Goal: Information Seeking & Learning: Understand process/instructions

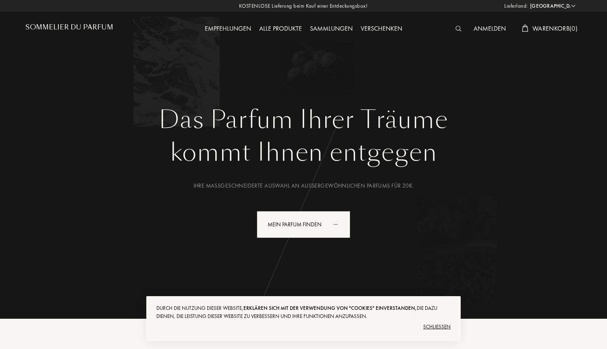
select select "RU"
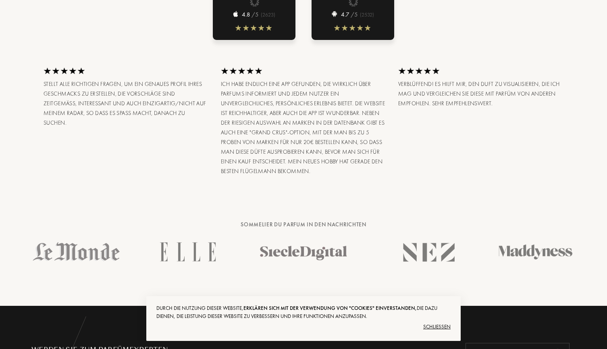
scroll to position [1074, 0]
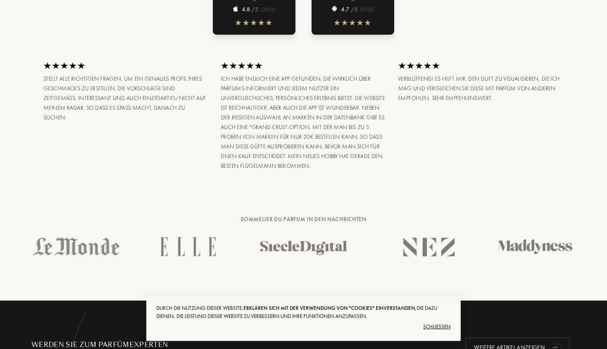
click at [444, 326] on div "Schließen" at bounding box center [303, 326] width 294 height 13
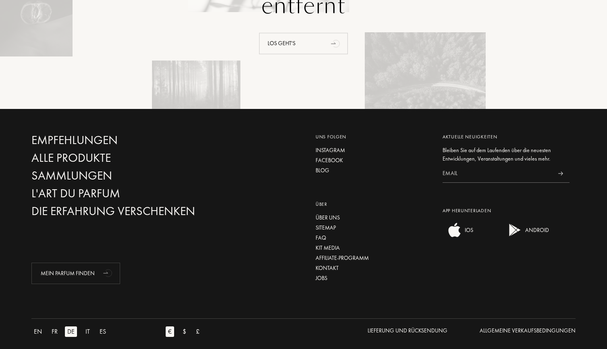
scroll to position [1753, 0]
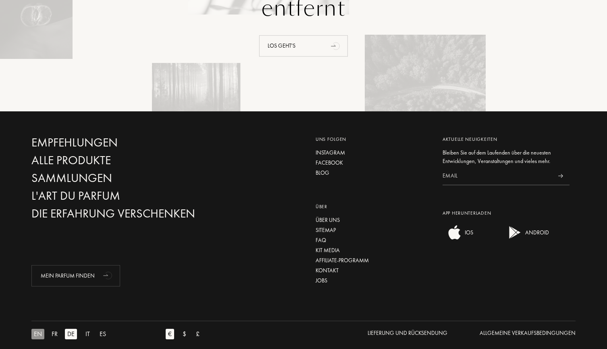
click at [38, 328] on div "EN" at bounding box center [37, 333] width 13 height 10
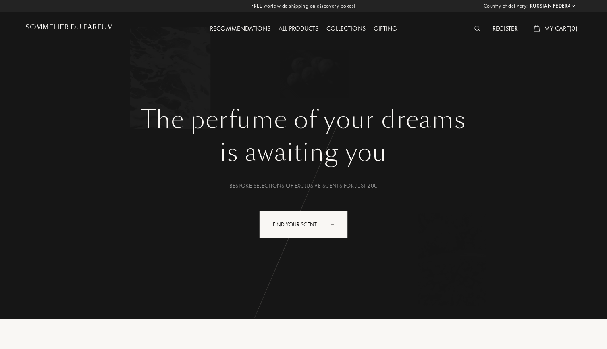
select select "RU"
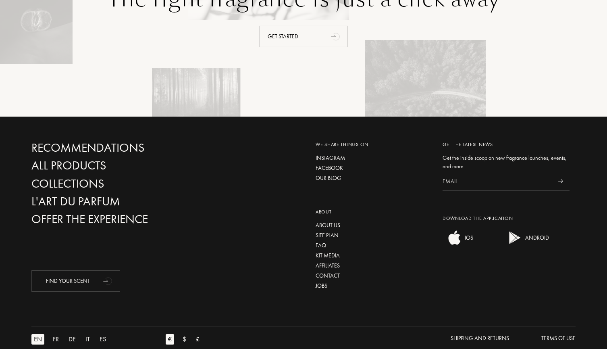
scroll to position [1750, 0]
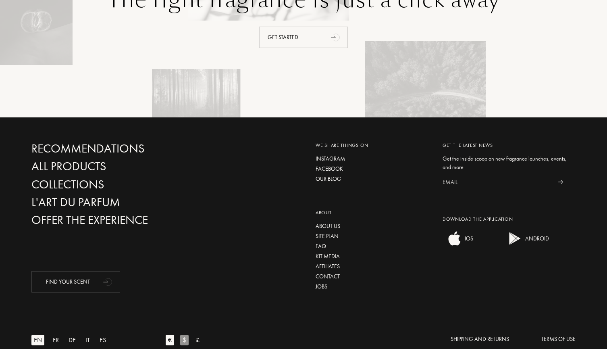
click at [183, 334] on div "$" at bounding box center [184, 339] width 8 height 10
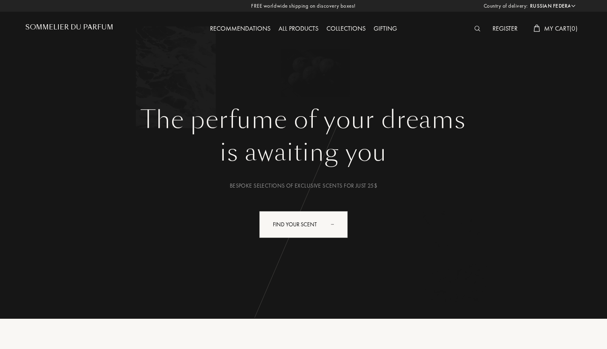
select select "RU"
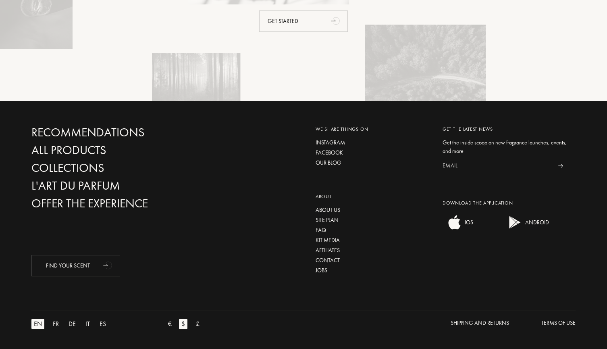
scroll to position [1750, 0]
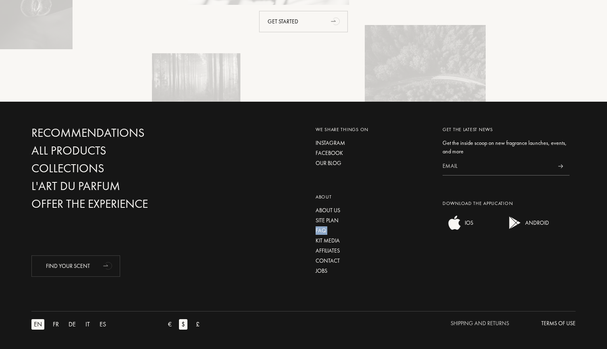
click at [474, 320] on div "Shipping and Returns" at bounding box center [479, 323] width 58 height 8
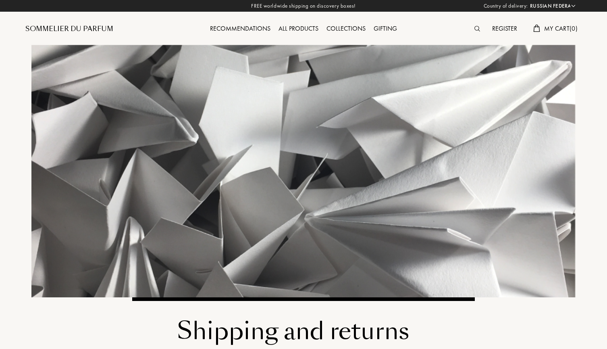
select select "RU"
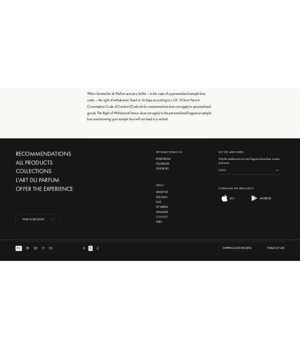
scroll to position [649, 0]
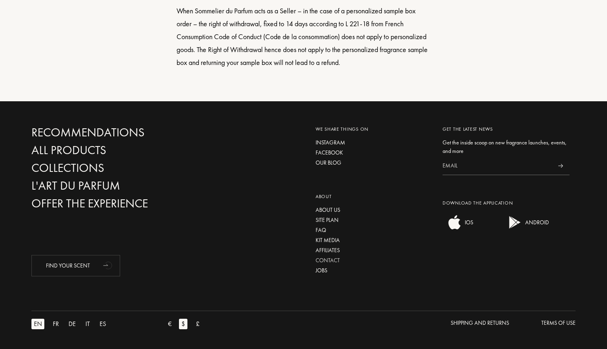
click at [326, 259] on div "Contact" at bounding box center [372, 260] width 115 height 8
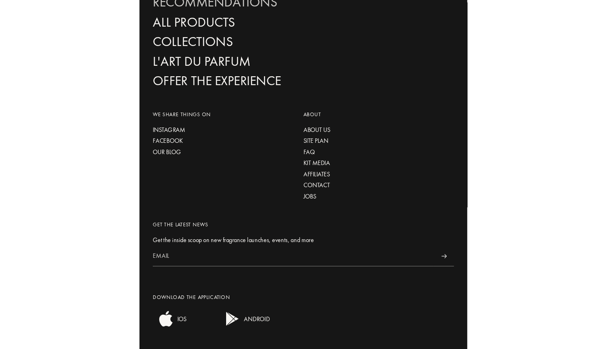
scroll to position [0, 82]
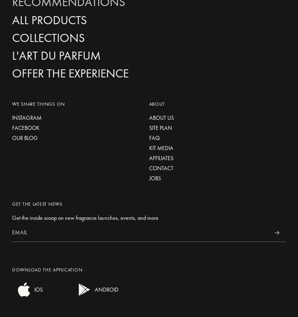
select select "RU"
